Goal: Information Seeking & Learning: Learn about a topic

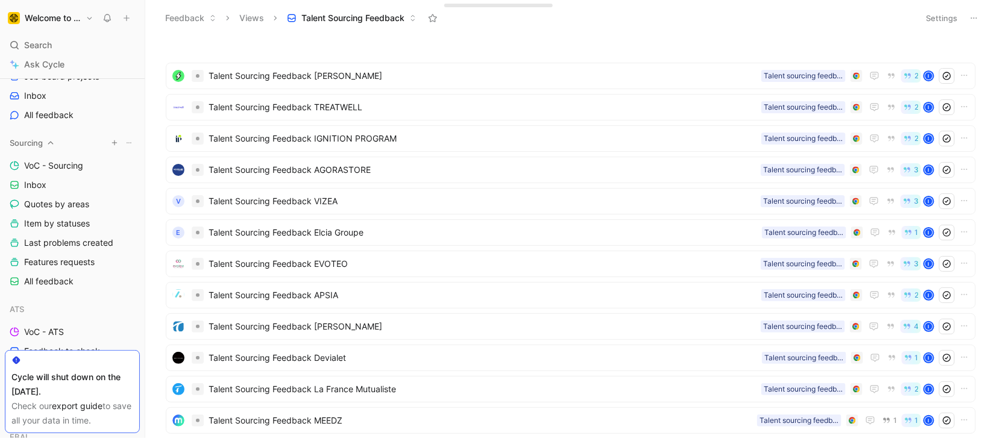
scroll to position [89, 0]
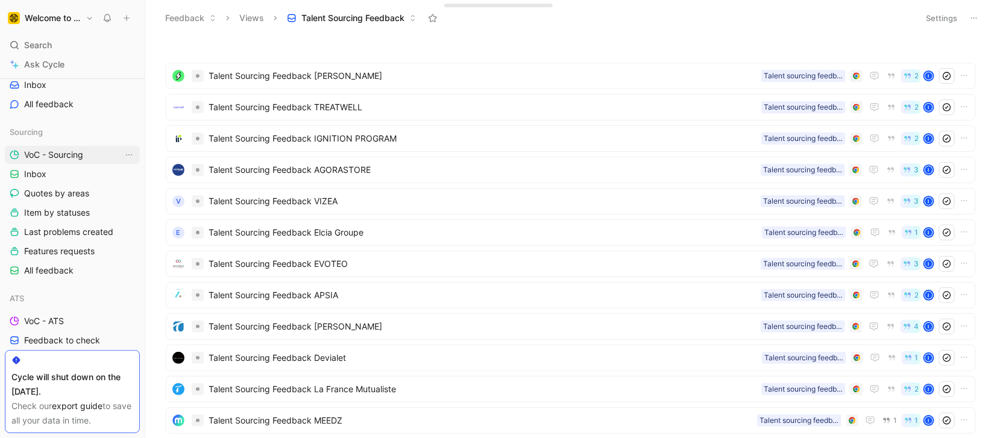
click at [49, 151] on span "VoC - Sourcing" at bounding box center [53, 155] width 59 height 12
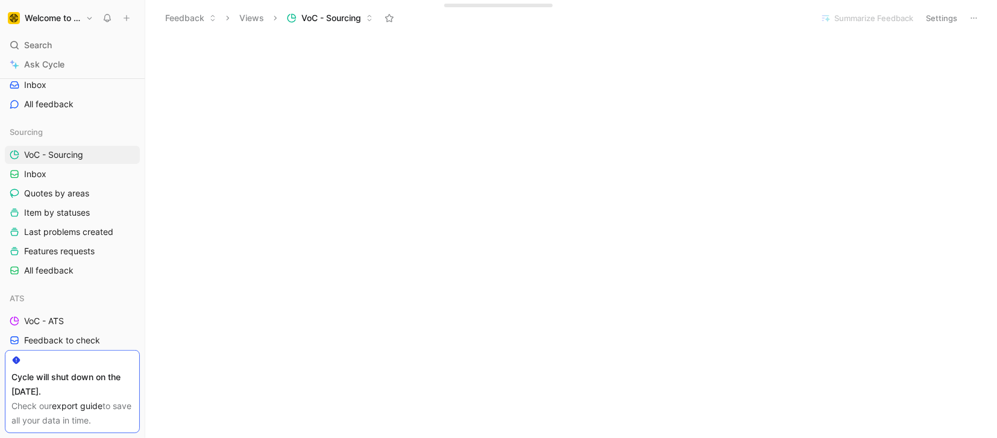
scroll to position [568, 0]
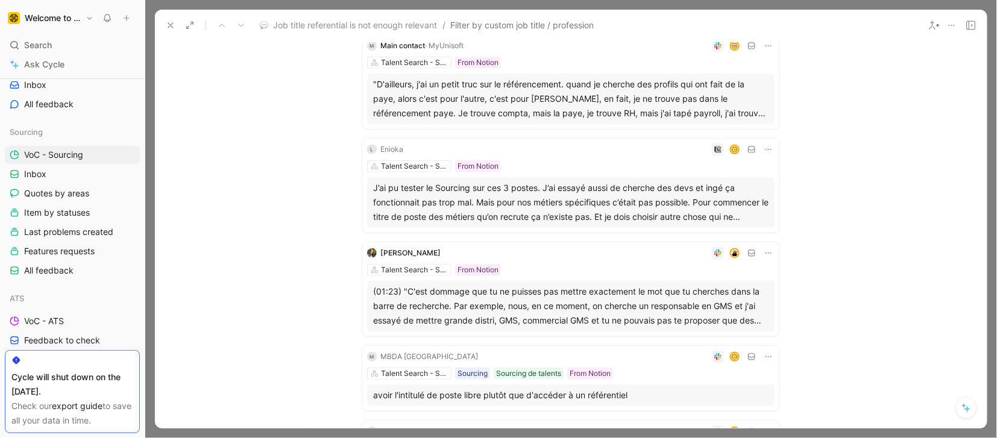
scroll to position [327, 0]
click at [168, 21] on icon at bounding box center [171, 25] width 10 height 10
